Goal: Find specific page/section: Find specific page/section

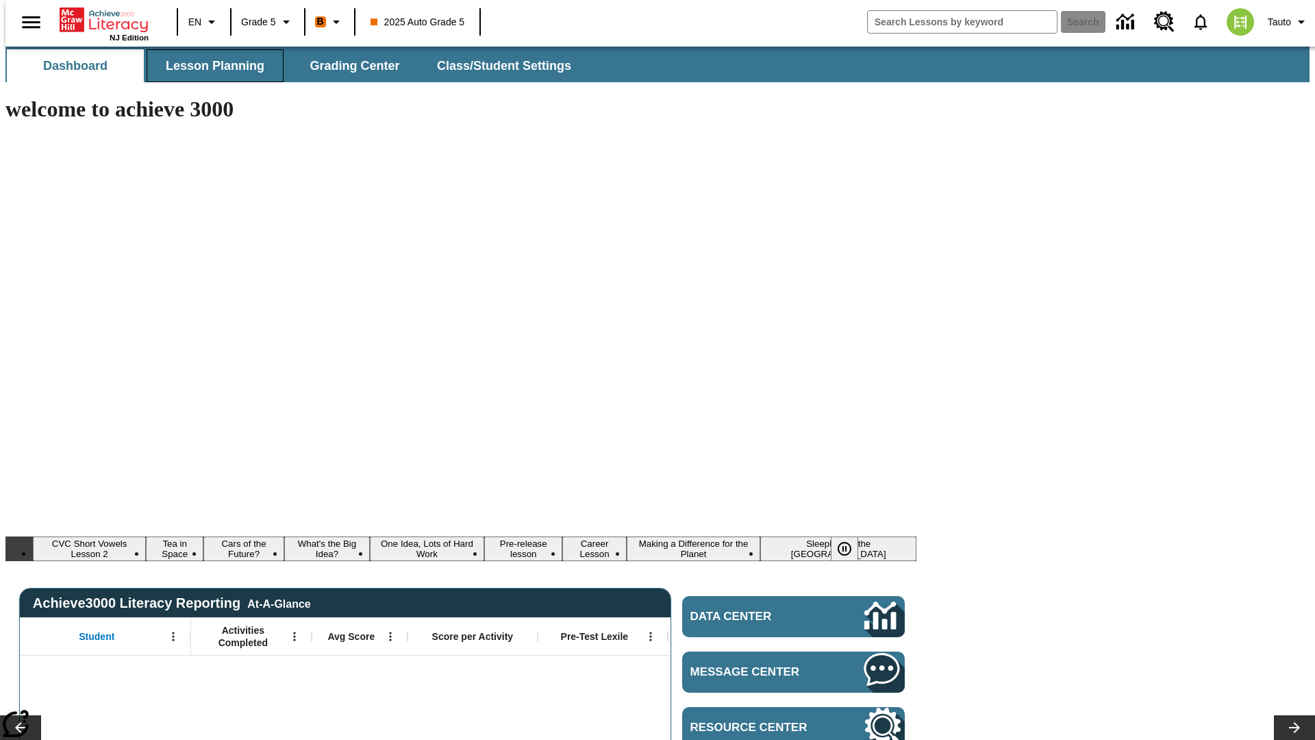
click at [210, 66] on span "Lesson Planning" at bounding box center [215, 66] width 99 height 16
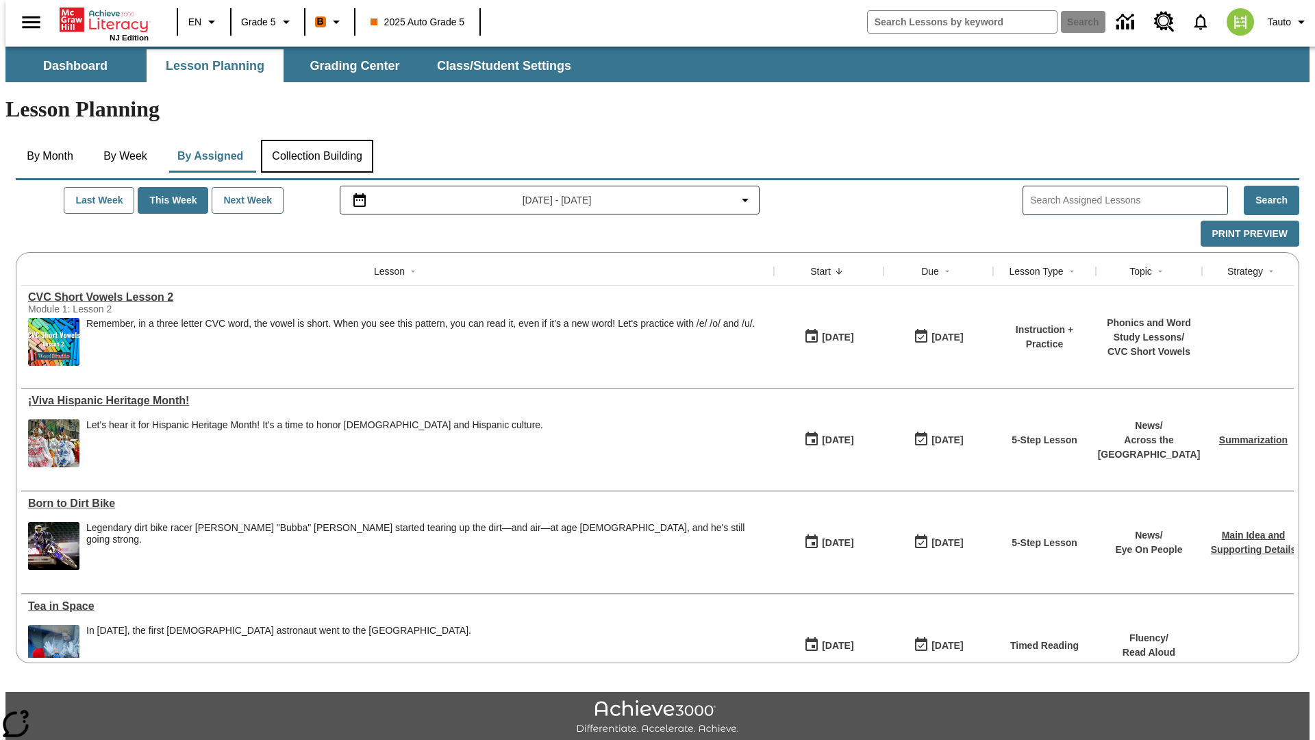
click at [316, 140] on button "Collection Building" at bounding box center [317, 156] width 112 height 33
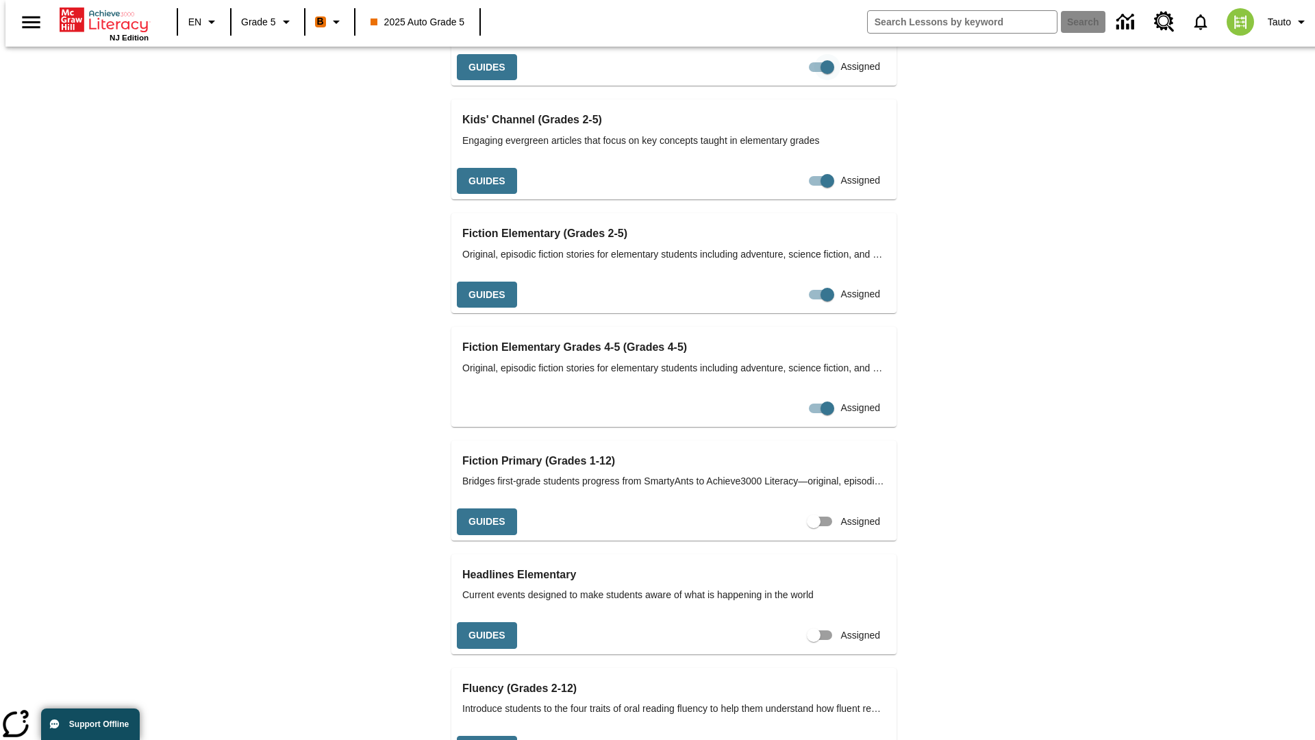
click at [789, 80] on input "Assigned" at bounding box center [828, 67] width 78 height 26
checkbox input "false"
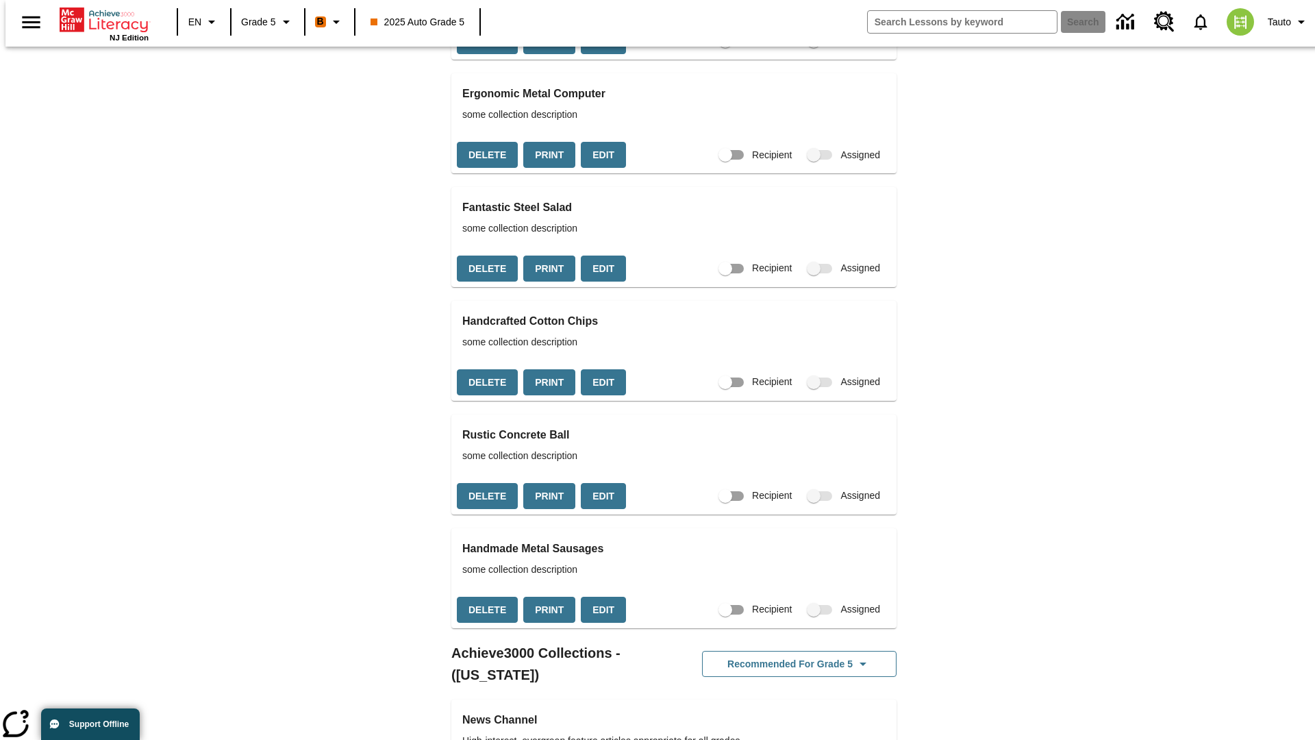
scroll to position [1070, 0]
